Goal: Task Accomplishment & Management: Complete application form

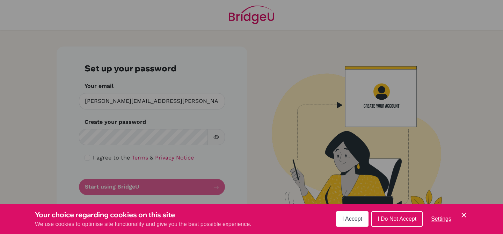
click at [357, 220] on span "I Accept" at bounding box center [352, 218] width 20 height 6
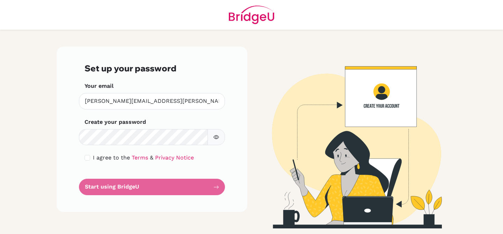
click at [357, 220] on img at bounding box center [351, 136] width 398 height 181
click at [173, 186] on form "Set up your password Your email jenny.shaw@whs.tc.edu.tw Invalid email Create y…" at bounding box center [151, 129] width 135 height 132
click at [87, 160] on div "I agree to the Terms & Privacy Notice" at bounding box center [151, 157] width 135 height 8
click at [87, 157] on input "checkbox" at bounding box center [87, 158] width 6 height 6
checkbox input "true"
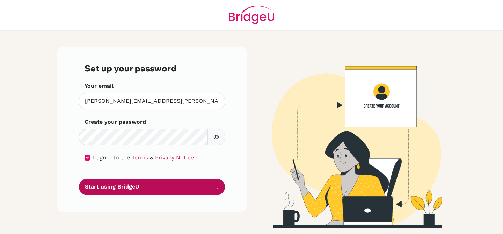
click at [214, 188] on icon "submit" at bounding box center [216, 187] width 6 height 6
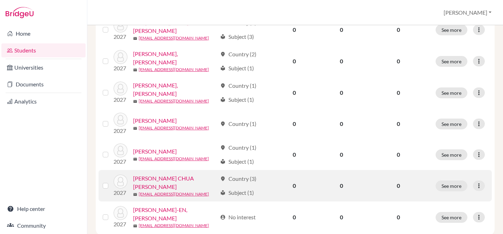
scroll to position [292, 0]
